Goal: Task Accomplishment & Management: Complete application form

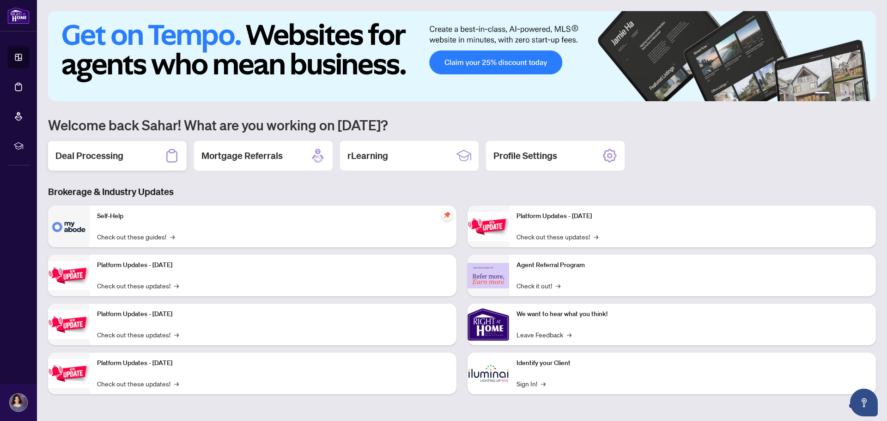
click at [105, 152] on h2 "Deal Processing" at bounding box center [89, 155] width 68 height 13
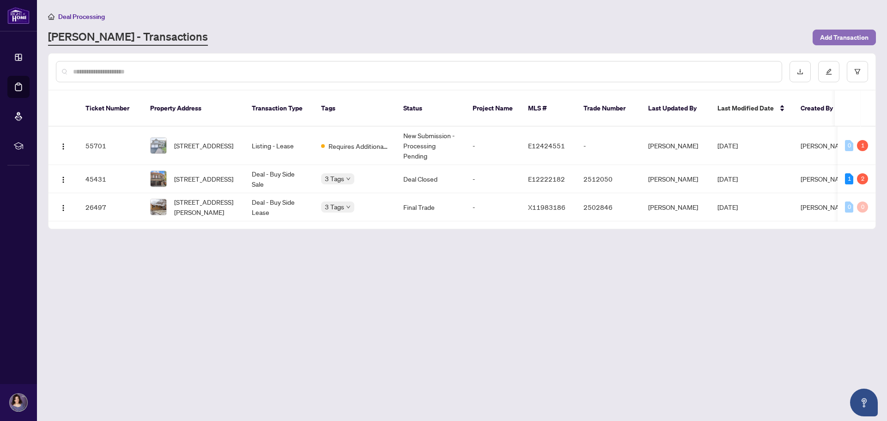
click at [836, 38] on span "Add Transaction" at bounding box center [844, 37] width 49 height 15
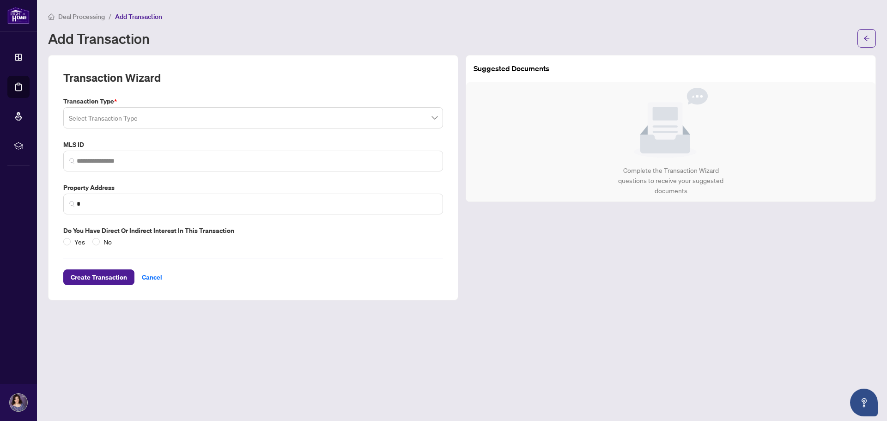
click at [433, 119] on span at bounding box center [253, 118] width 369 height 18
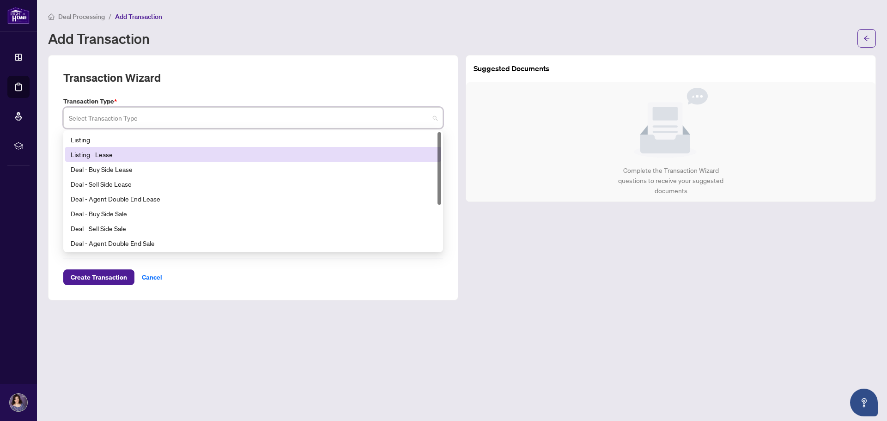
click at [114, 155] on div "Listing - Lease" at bounding box center [253, 154] width 365 height 10
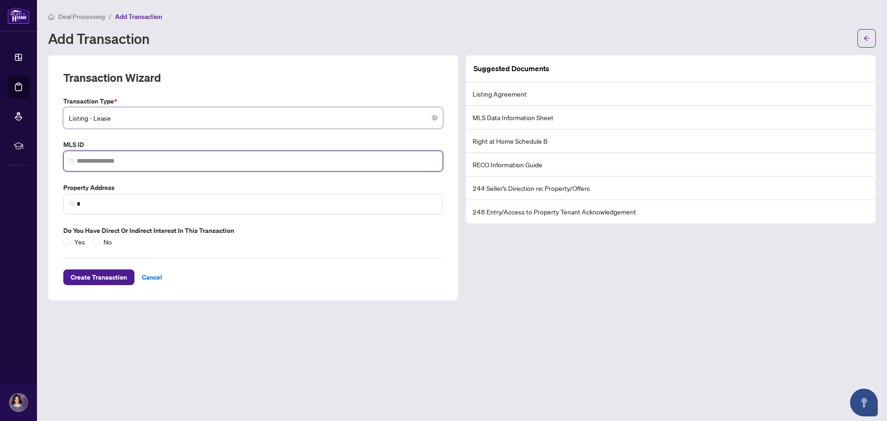
click at [111, 161] on input "search" at bounding box center [257, 161] width 360 height 10
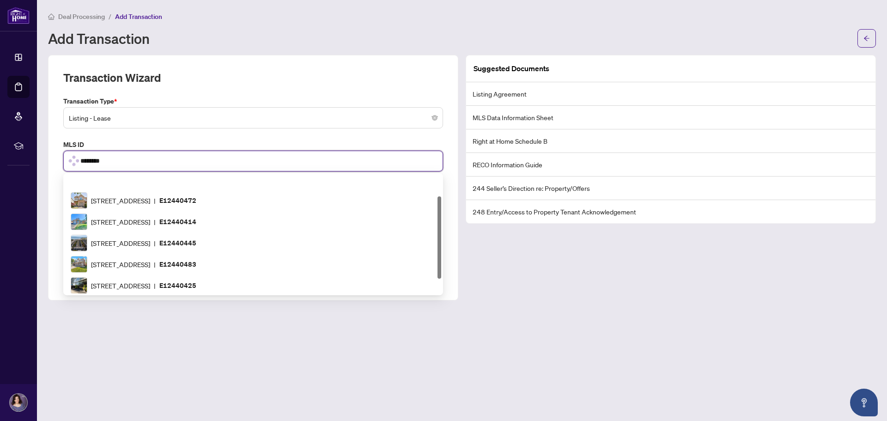
scroll to position [30, 0]
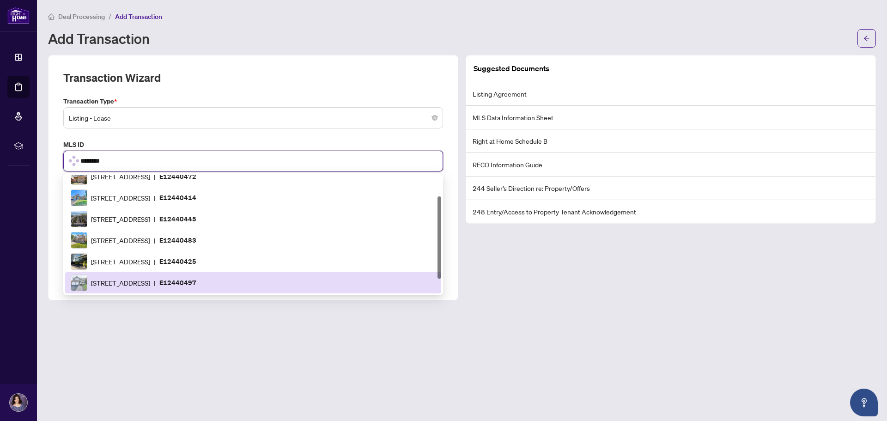
type input "*********"
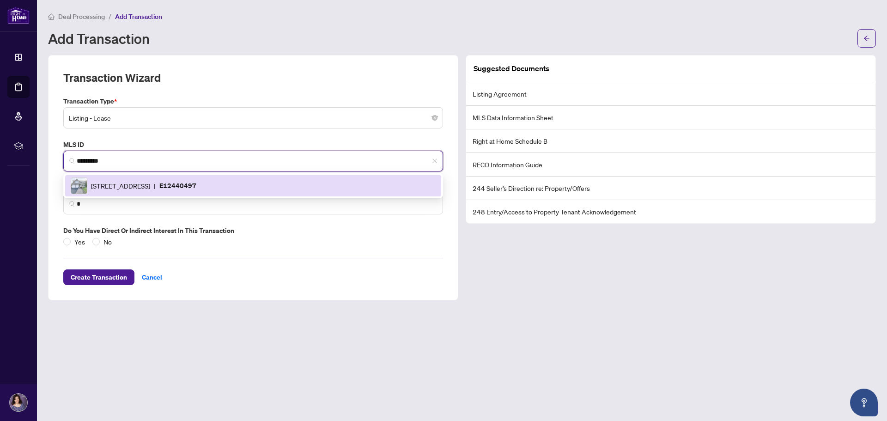
click at [138, 191] on div "28 Hawkstone Cres, Whitby, Ontario L1N 6R6, Canada | E12440497" at bounding box center [253, 185] width 365 height 17
type input "**********"
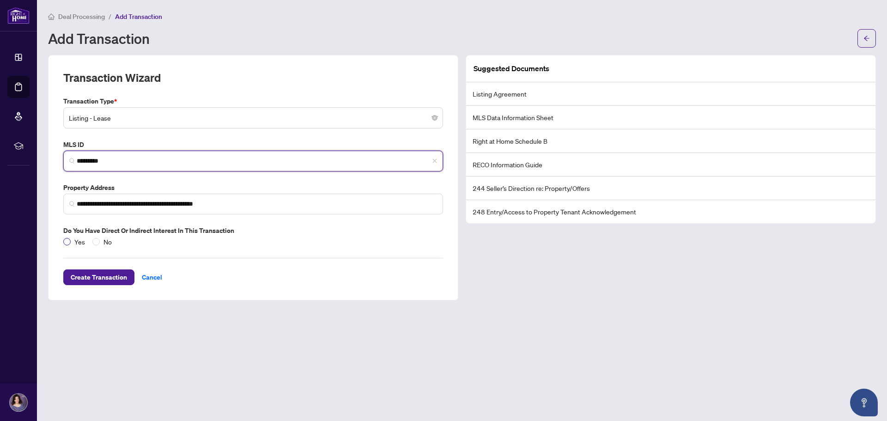
type input "*********"
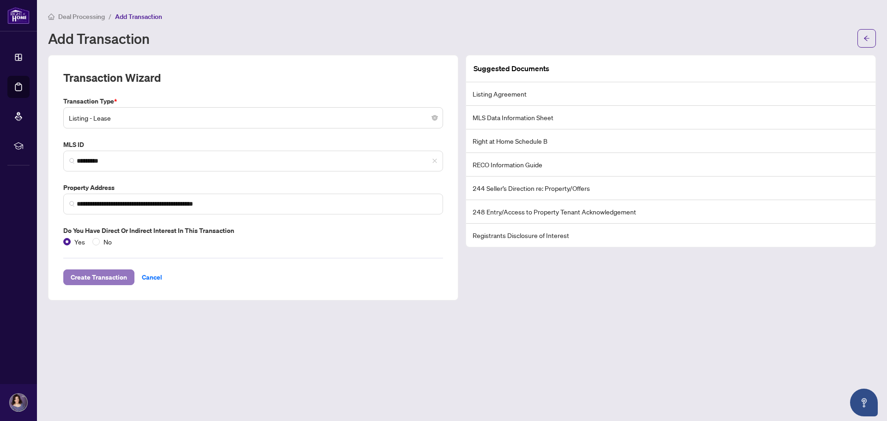
click at [93, 277] on span "Create Transaction" at bounding box center [99, 277] width 56 height 15
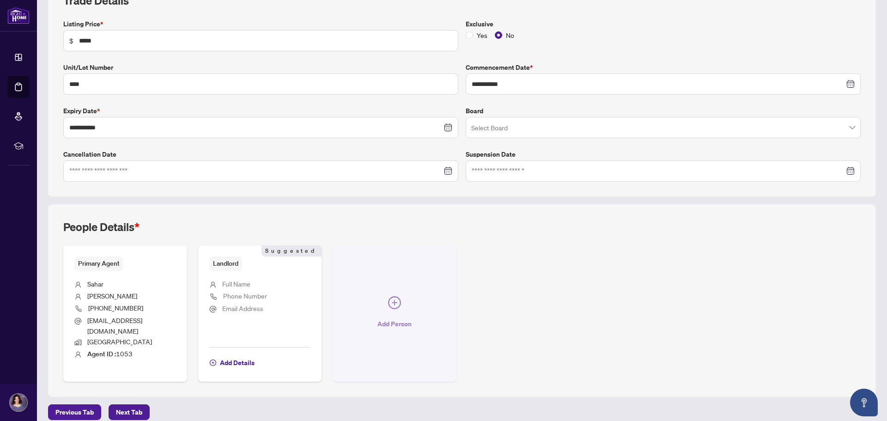
scroll to position [149, 0]
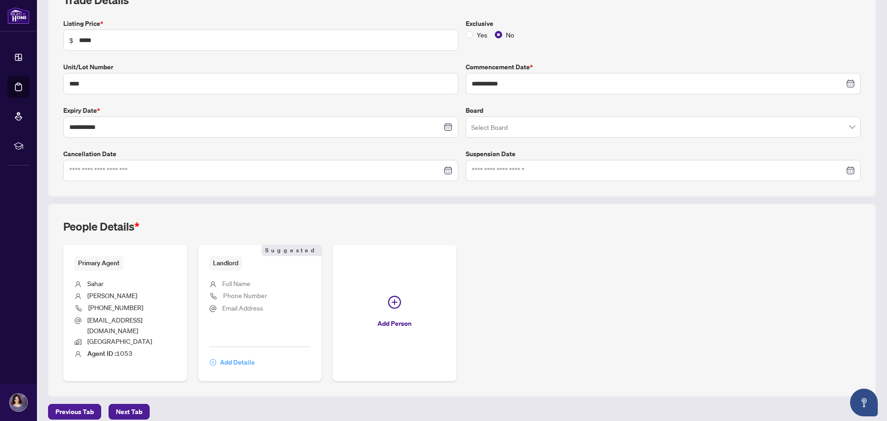
click at [236, 355] on span "Add Details" at bounding box center [237, 362] width 35 height 15
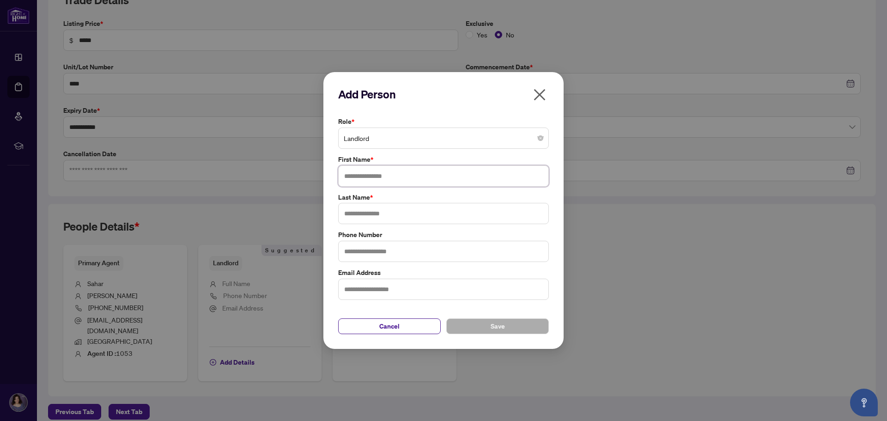
click at [452, 175] on input "text" at bounding box center [443, 175] width 211 height 21
type input "*****"
type input "******"
type input "**********"
click at [511, 286] on input "text" at bounding box center [443, 289] width 211 height 21
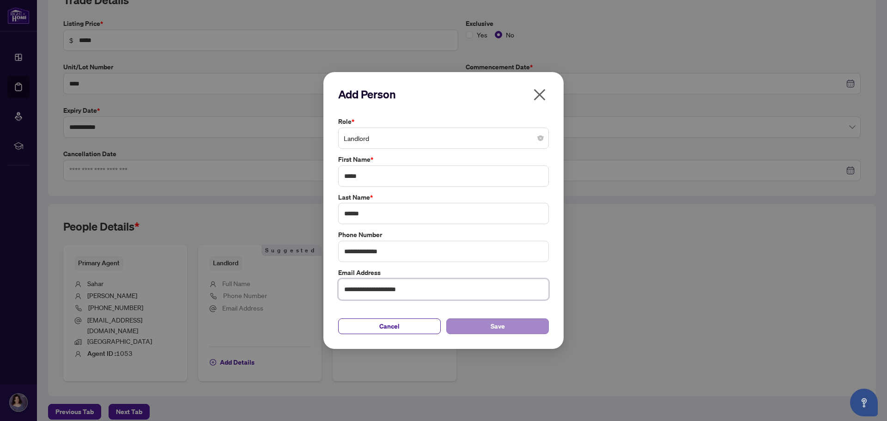
type input "**********"
click at [506, 323] on button "Save" at bounding box center [497, 326] width 103 height 16
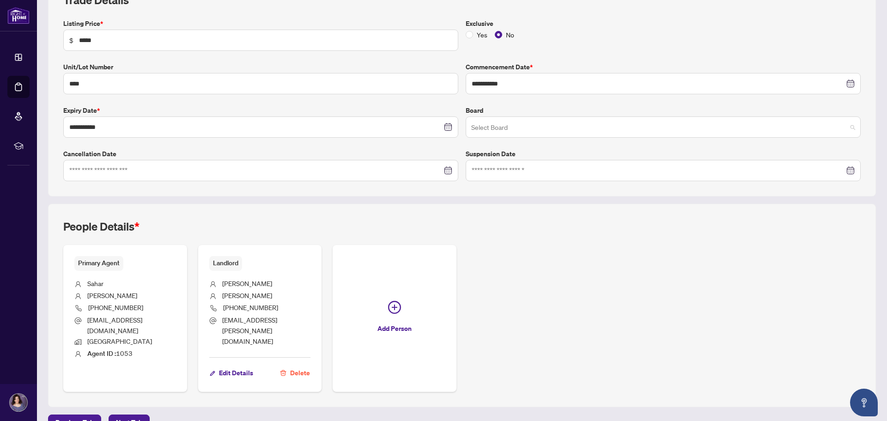
click at [845, 126] on span at bounding box center [663, 127] width 384 height 18
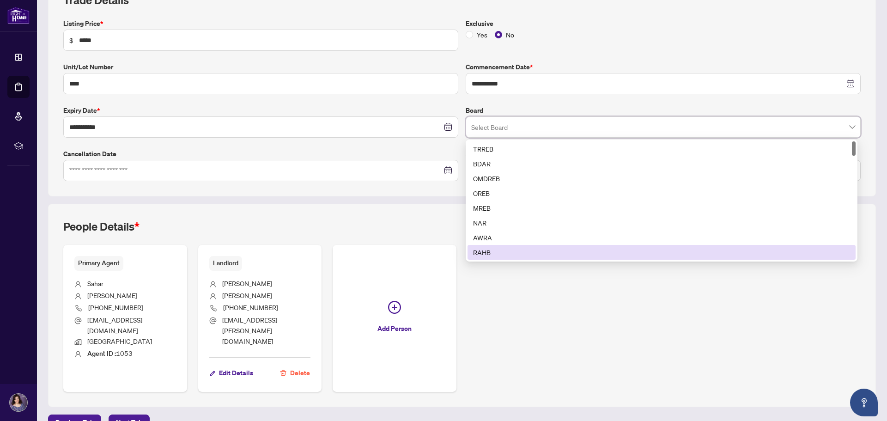
click at [704, 305] on div "Primary Agent Sahar Abdelmissih (905) 409-2341 saharsold@gmail.com Durham Agent…" at bounding box center [461, 318] width 797 height 147
click at [842, 124] on span at bounding box center [663, 127] width 384 height 18
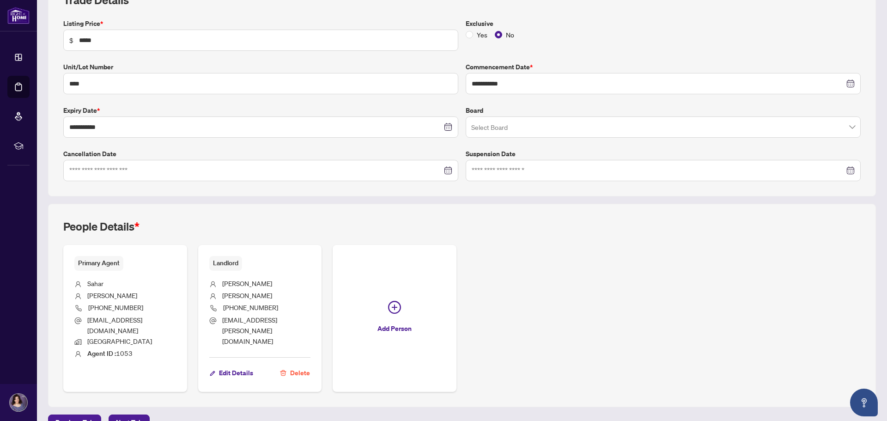
click at [706, 364] on div "Primary Agent Sahar Abdelmissih (905) 409-2341 saharsold@gmail.com Durham Agent…" at bounding box center [461, 318] width 797 height 147
click at [125, 415] on span "Next Tab" at bounding box center [129, 422] width 26 height 15
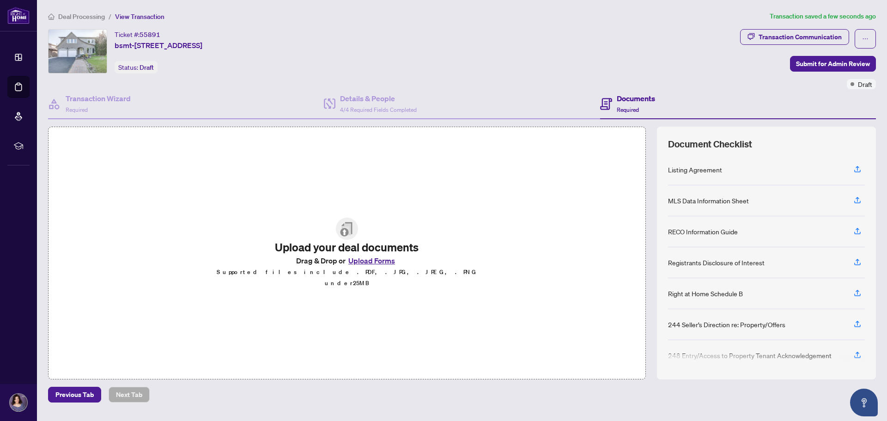
click at [375, 264] on button "Upload Forms" at bounding box center [372, 261] width 52 height 12
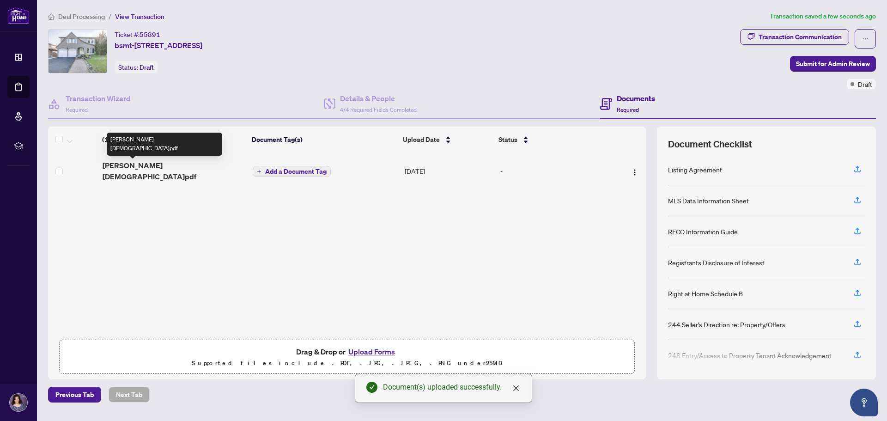
click at [132, 165] on span "BsmListingAg.pdf" at bounding box center [174, 171] width 143 height 22
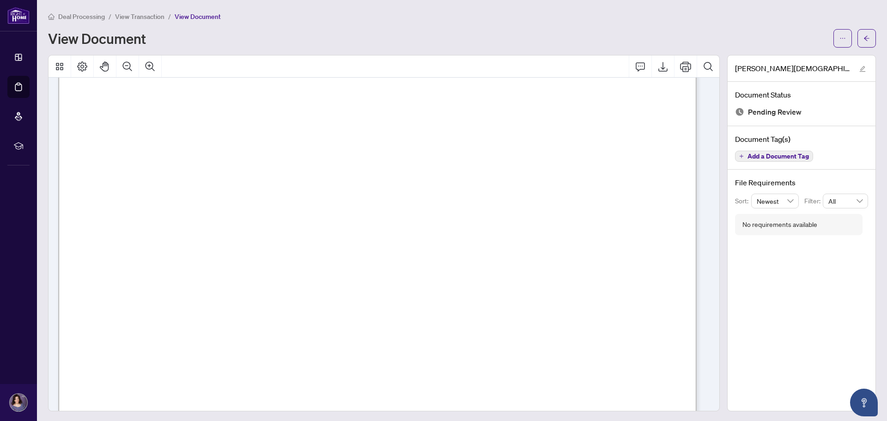
scroll to position [185, 0]
click at [864, 35] on icon "arrow-left" at bounding box center [867, 38] width 6 height 6
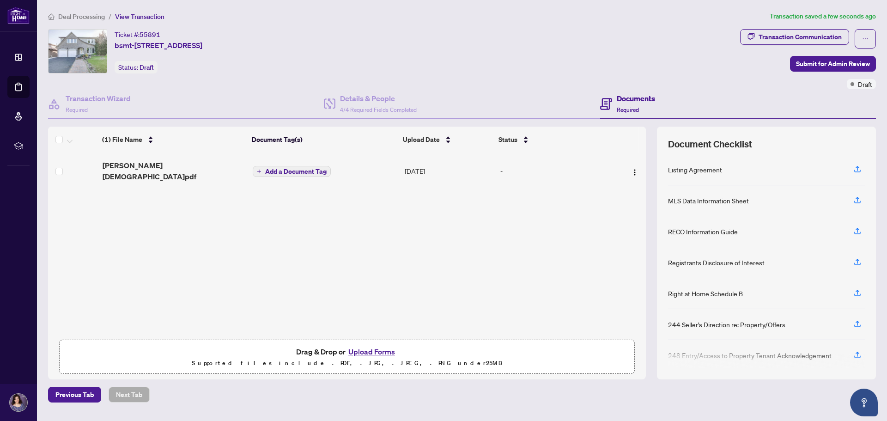
click at [273, 168] on span "Add a Document Tag" at bounding box center [295, 171] width 61 height 6
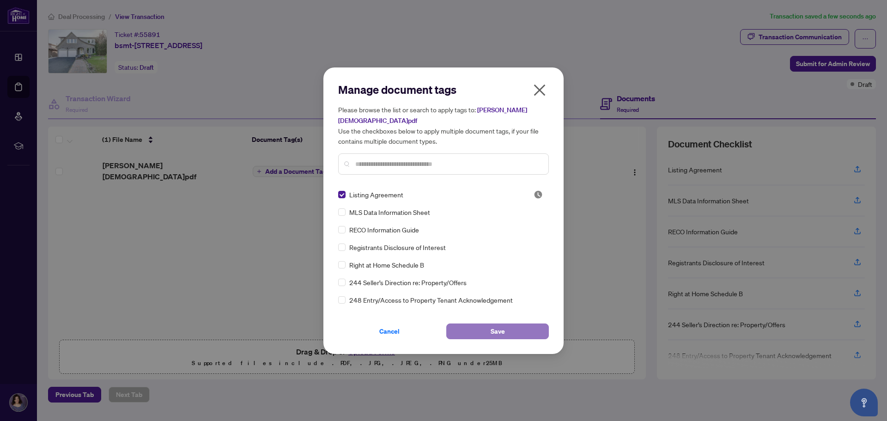
click at [476, 323] on button "Save" at bounding box center [497, 331] width 103 height 16
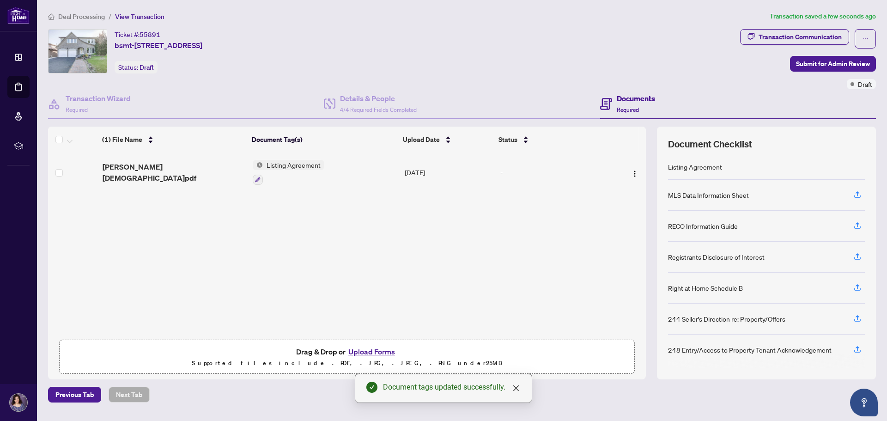
click at [376, 349] on button "Upload Forms" at bounding box center [372, 352] width 52 height 12
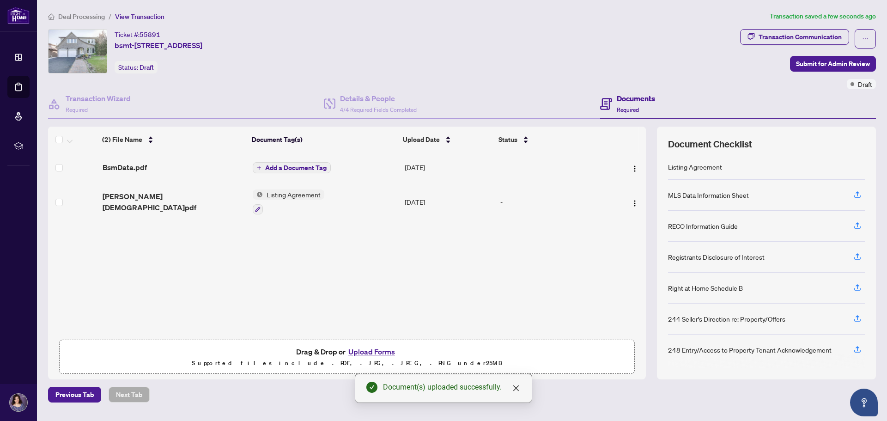
click at [268, 169] on span "Add a Document Tag" at bounding box center [295, 167] width 61 height 6
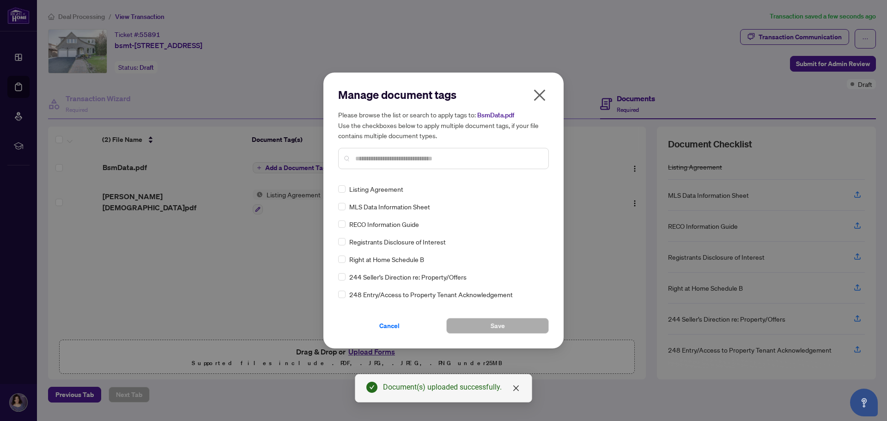
click at [343, 210] on label at bounding box center [341, 206] width 7 height 10
click at [503, 330] on span "Save" at bounding box center [498, 325] width 14 height 15
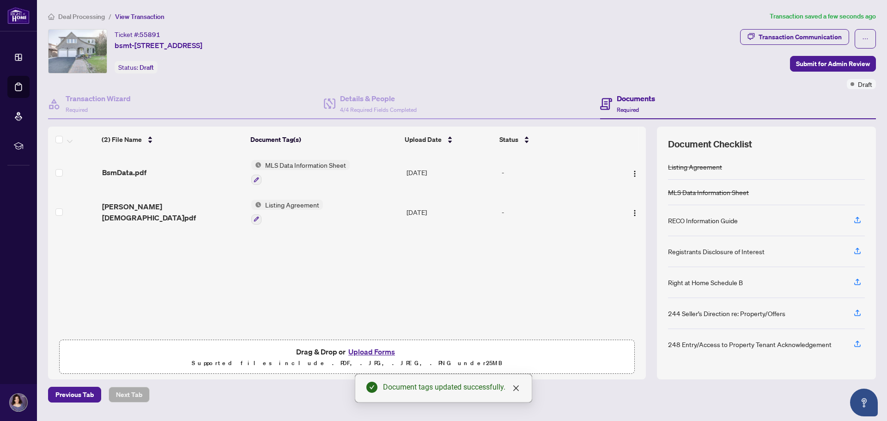
click at [367, 351] on button "Upload Forms" at bounding box center [372, 352] width 52 height 12
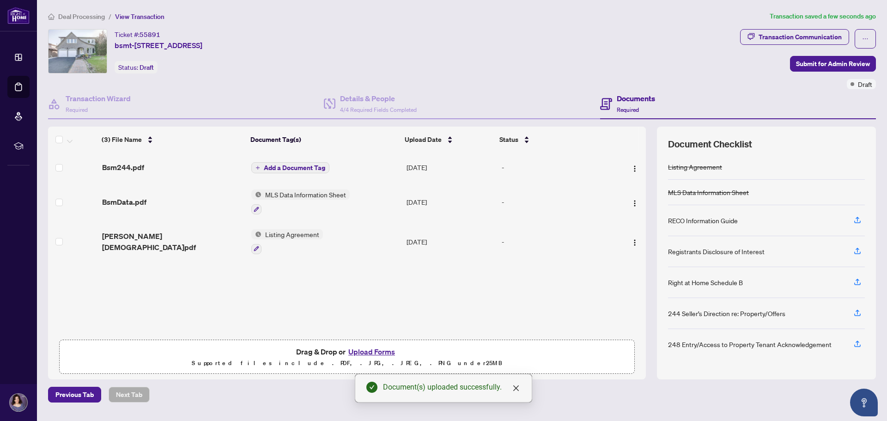
click at [265, 168] on span "Add a Document Tag" at bounding box center [294, 167] width 61 height 6
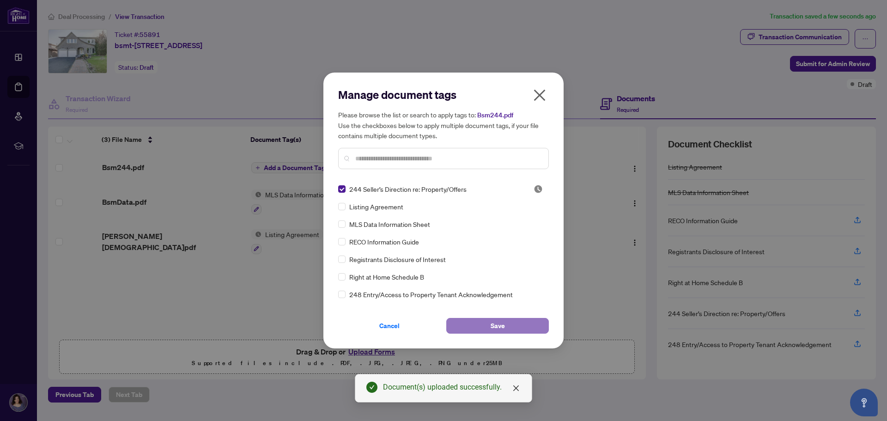
click at [508, 328] on button "Save" at bounding box center [497, 326] width 103 height 16
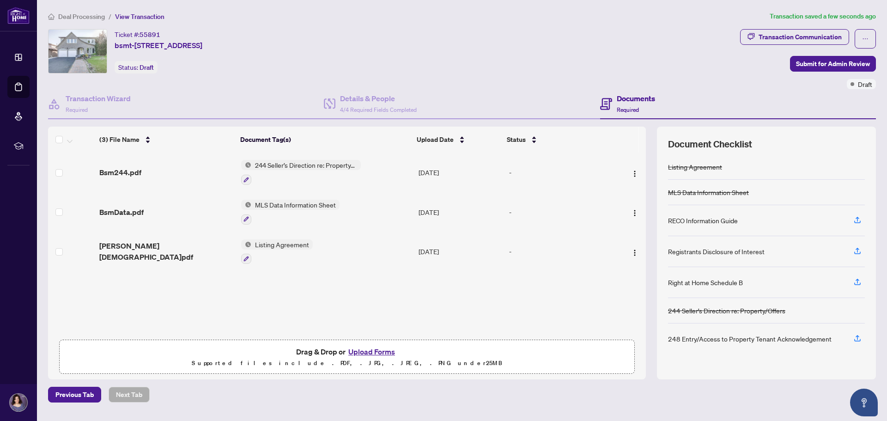
click at [372, 351] on button "Upload Forms" at bounding box center [372, 352] width 52 height 12
click at [378, 353] on button "Upload Forms" at bounding box center [372, 352] width 52 height 12
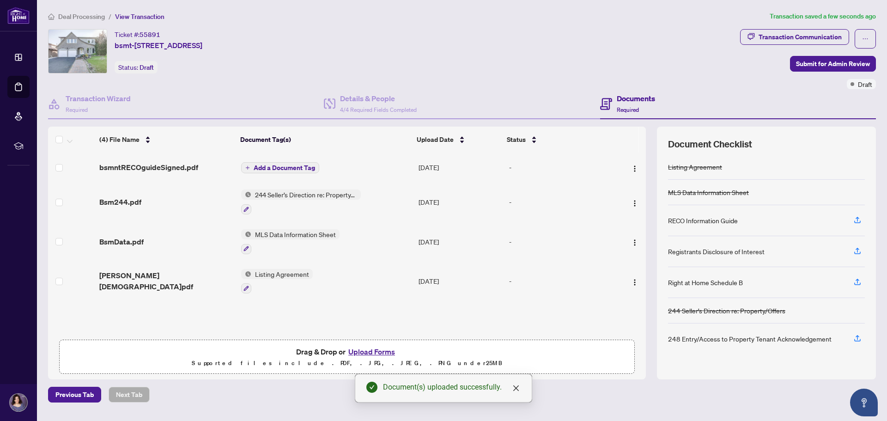
click at [254, 167] on span "Add a Document Tag" at bounding box center [284, 167] width 61 height 6
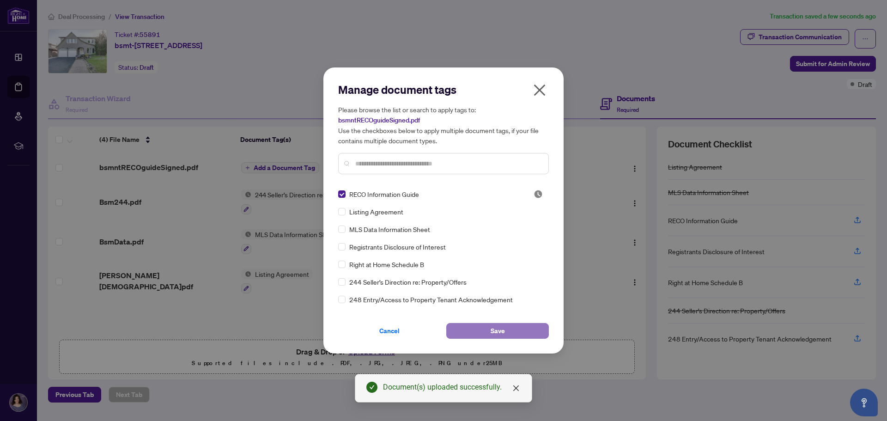
click at [476, 326] on button "Save" at bounding box center [497, 331] width 103 height 16
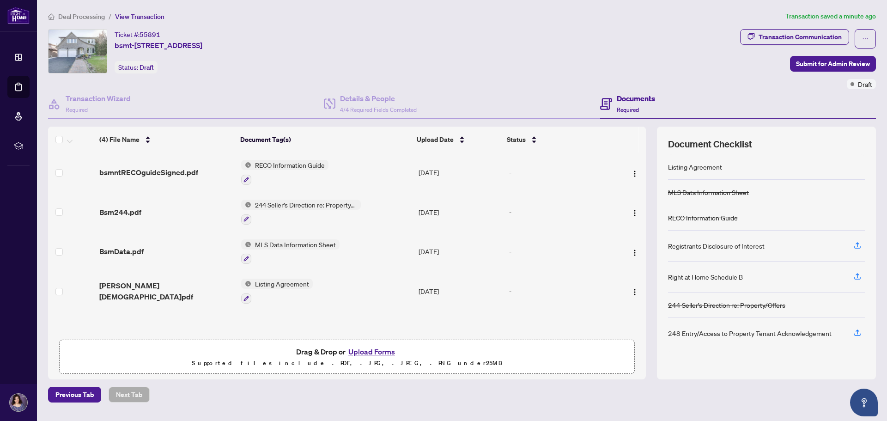
click at [374, 351] on button "Upload Forms" at bounding box center [372, 352] width 52 height 12
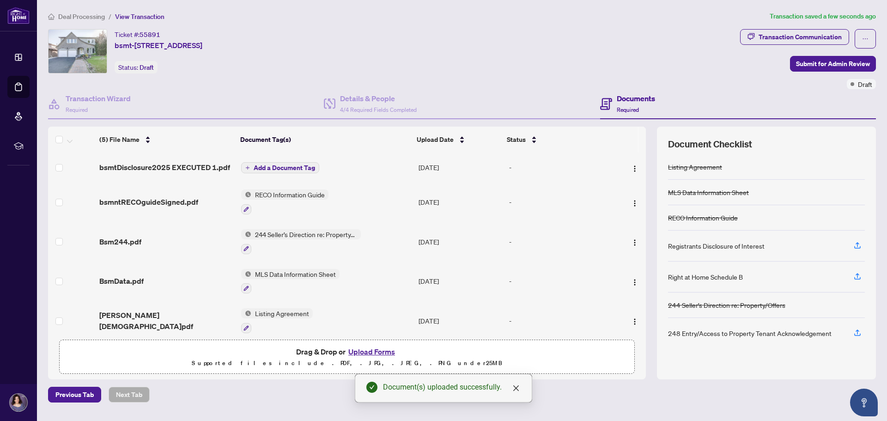
click at [264, 166] on span "Add a Document Tag" at bounding box center [284, 167] width 61 height 6
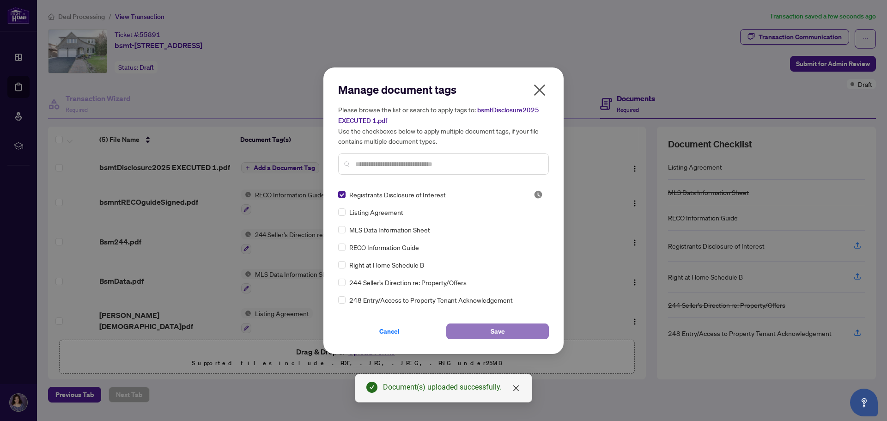
click at [485, 332] on button "Save" at bounding box center [497, 331] width 103 height 16
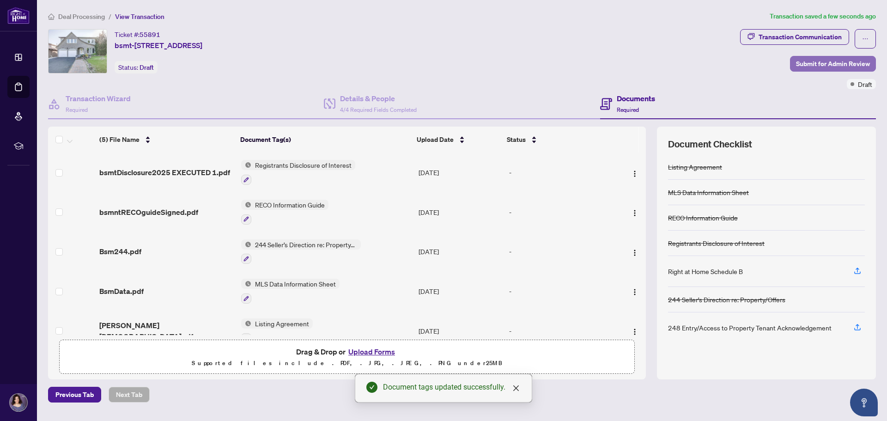
click at [821, 61] on span "Submit for Admin Review" at bounding box center [833, 63] width 74 height 15
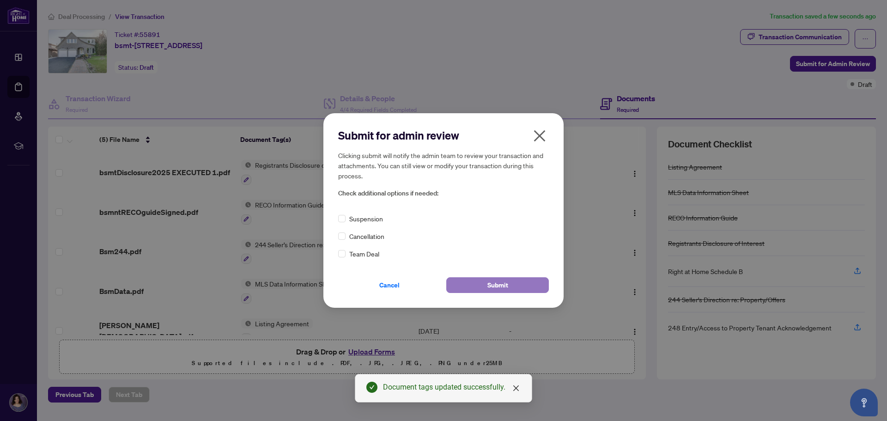
click at [508, 286] on button "Submit" at bounding box center [497, 285] width 103 height 16
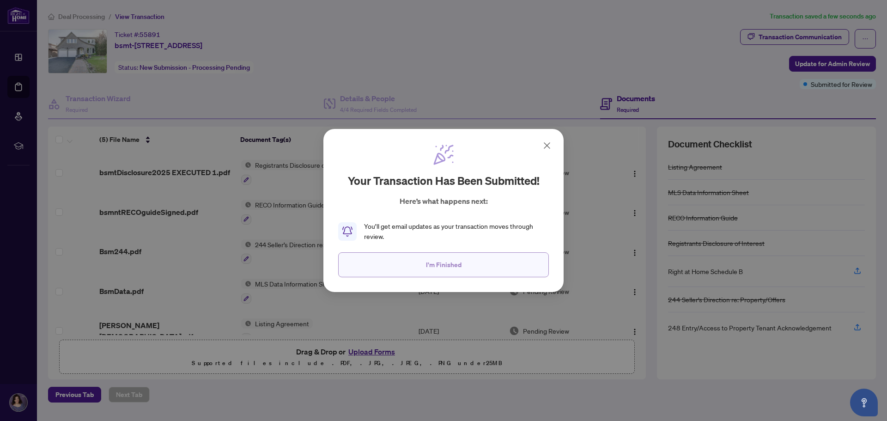
click at [429, 263] on span "I'm Finished" at bounding box center [444, 264] width 36 height 15
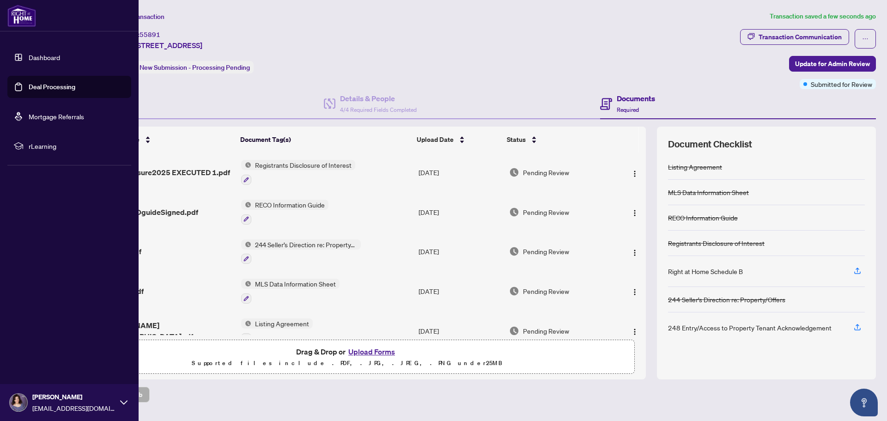
click at [52, 57] on link "Dashboard" at bounding box center [44, 57] width 31 height 8
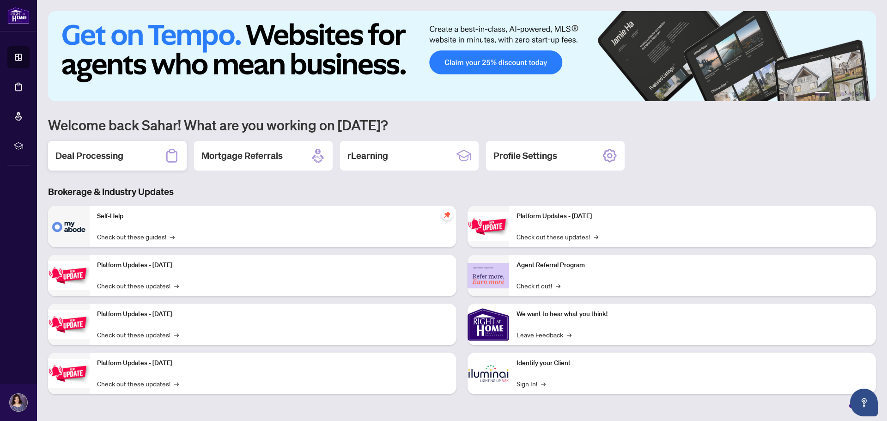
click at [115, 160] on h2 "Deal Processing" at bounding box center [89, 155] width 68 height 13
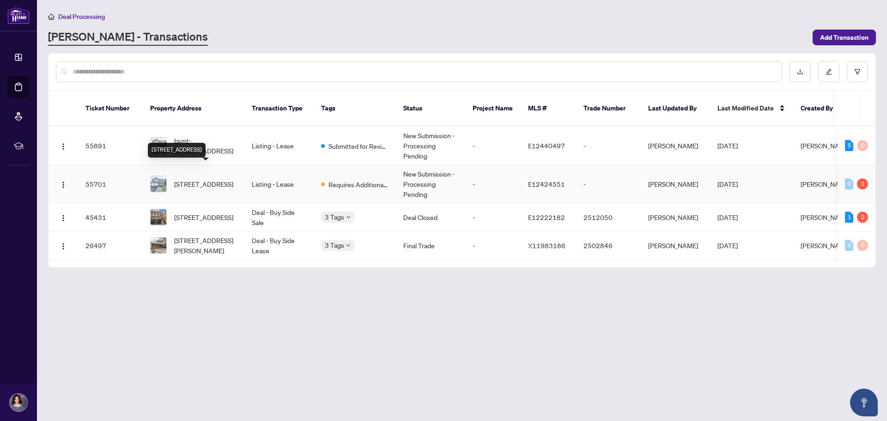
click at [200, 179] on span "28 Hawkstone Cres, Whitby, Ontario L1N 6R6, Canada" at bounding box center [203, 184] width 59 height 10
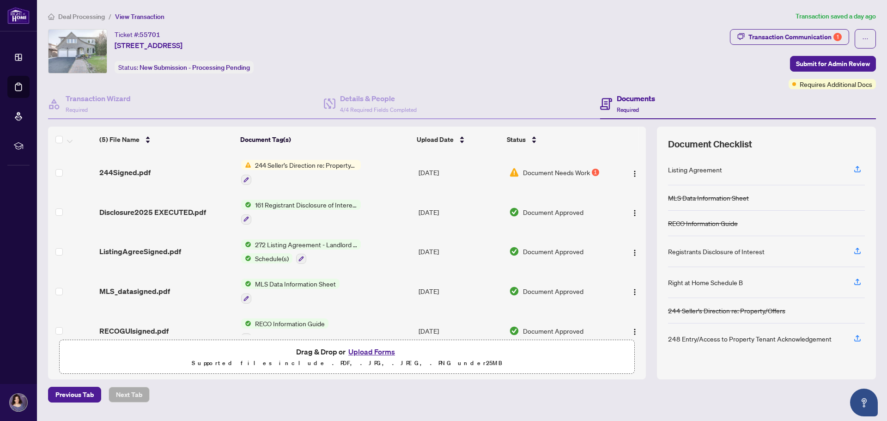
click at [383, 347] on button "Upload Forms" at bounding box center [372, 352] width 52 height 12
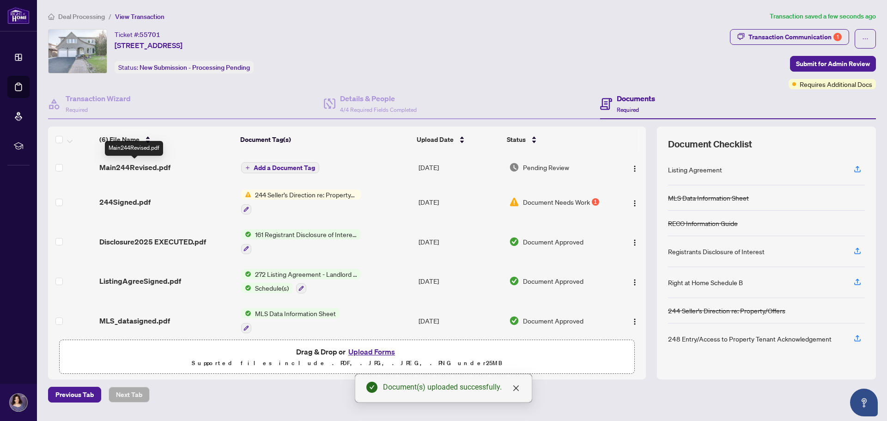
click at [141, 168] on span "Main244Revised.pdf" at bounding box center [134, 167] width 71 height 11
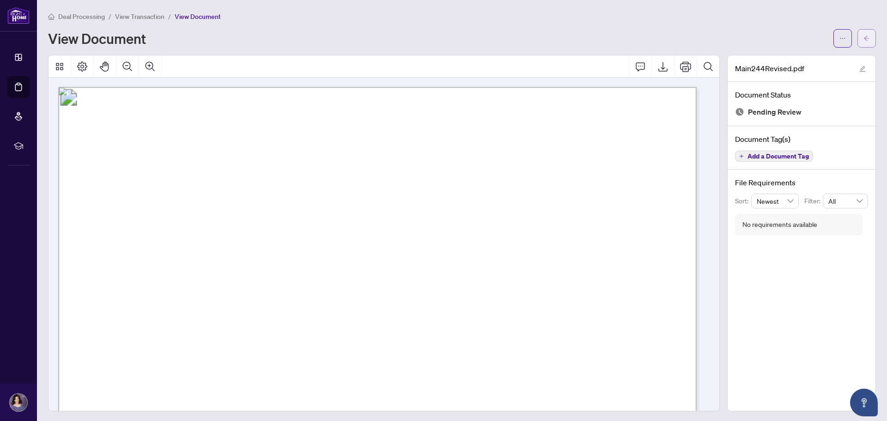
click at [864, 39] on icon "arrow-left" at bounding box center [867, 38] width 6 height 6
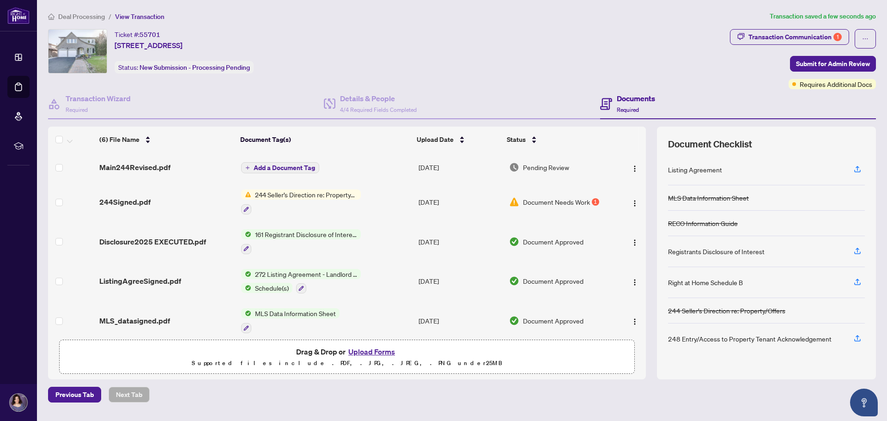
click at [285, 168] on span "Add a Document Tag" at bounding box center [284, 167] width 61 height 6
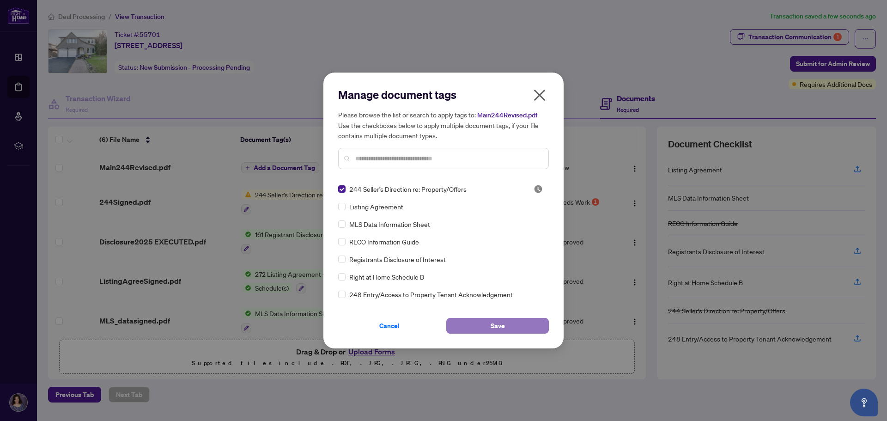
click at [493, 321] on span "Save" at bounding box center [498, 325] width 14 height 15
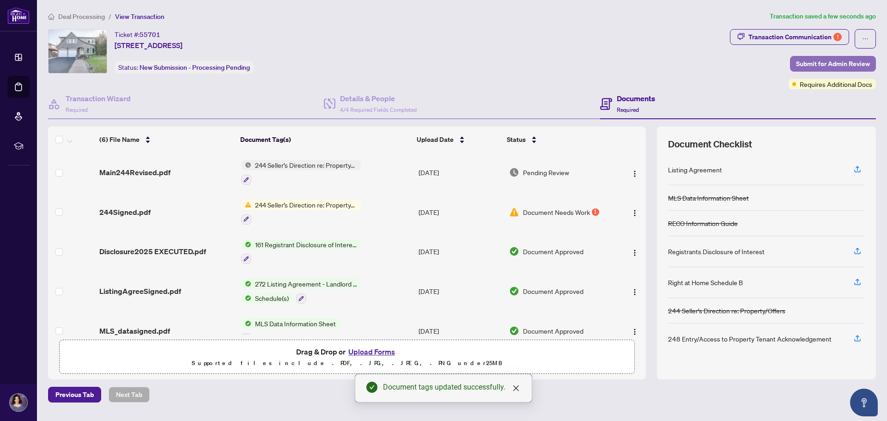
click at [832, 61] on span "Submit for Admin Review" at bounding box center [833, 63] width 74 height 15
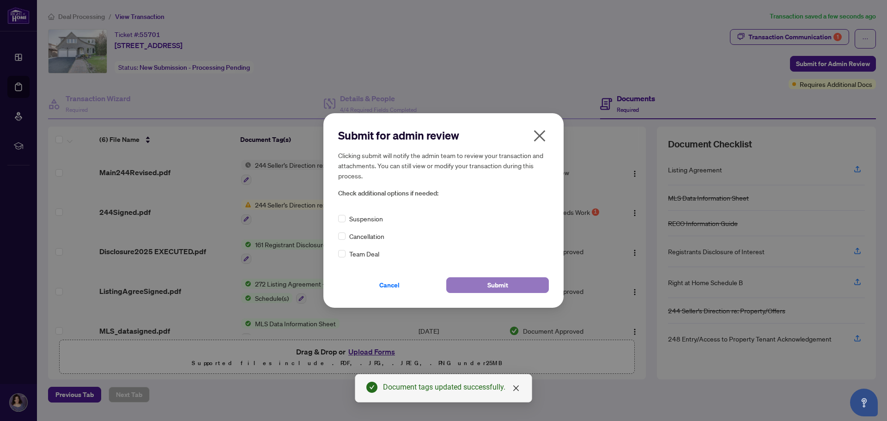
click at [497, 286] on span "Submit" at bounding box center [497, 285] width 21 height 15
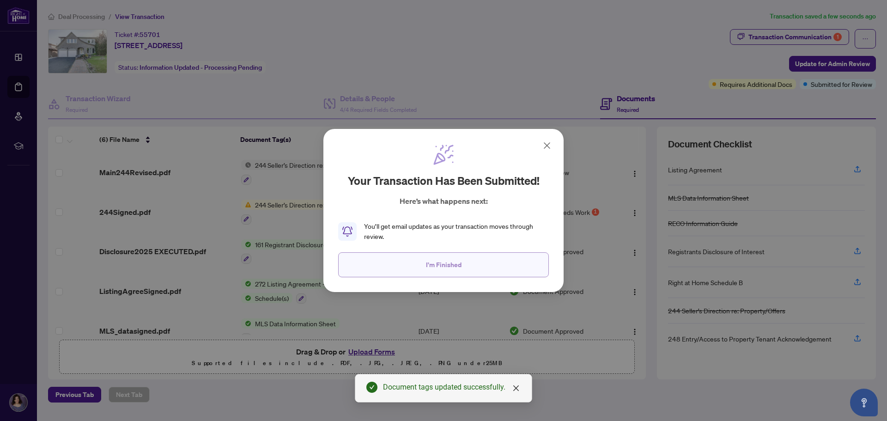
click at [465, 268] on button "I'm Finished" at bounding box center [443, 264] width 211 height 25
